Goal: Register for event/course

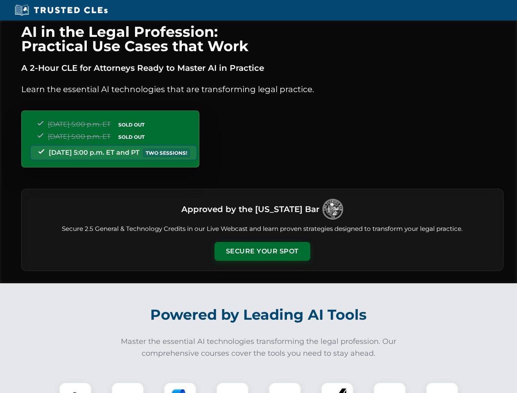
click at [262, 251] on button "Secure Your Spot" at bounding box center [263, 251] width 96 height 19
click at [75, 388] on img at bounding box center [75, 399] width 24 height 24
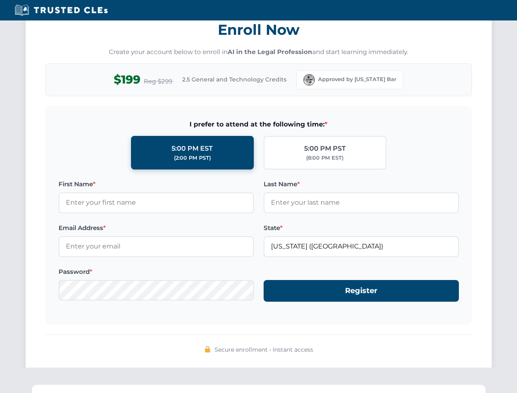
scroll to position [804, 0]
